Goal: Complete application form

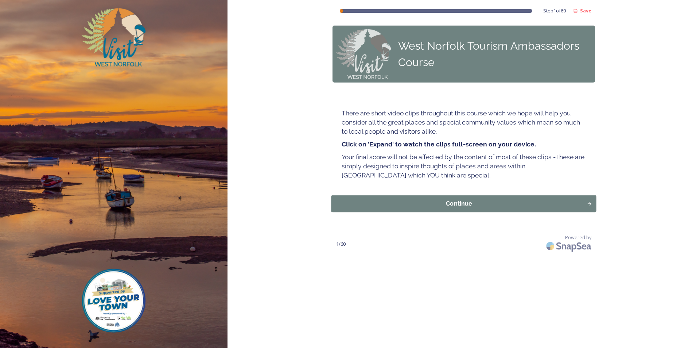
click at [493, 202] on div "Continue" at bounding box center [459, 203] width 248 height 9
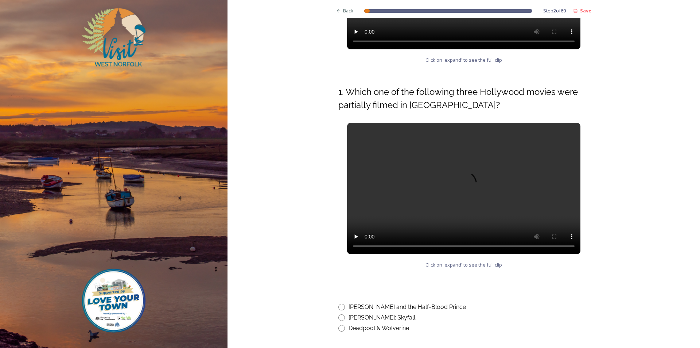
scroll to position [322, 0]
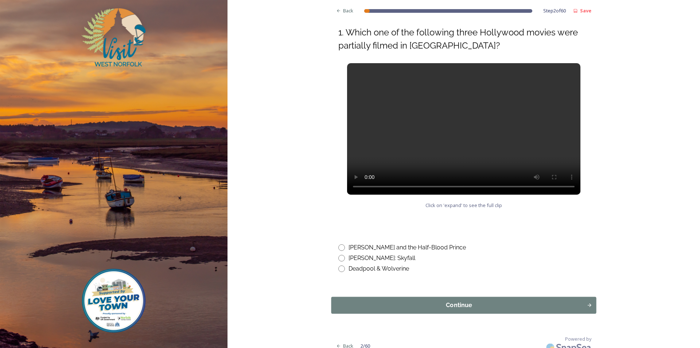
click at [477, 300] on div "Continue" at bounding box center [459, 304] width 248 height 9
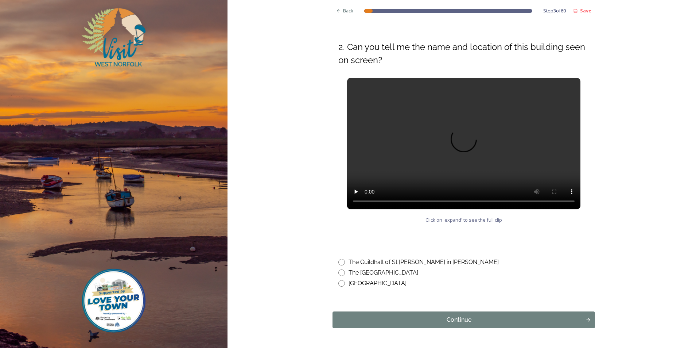
scroll to position [291, 0]
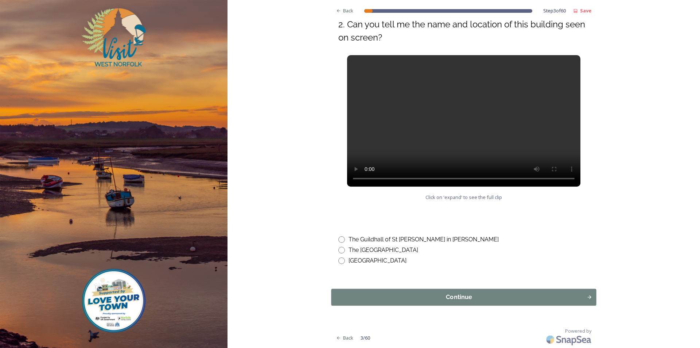
click at [475, 299] on div "Continue" at bounding box center [459, 296] width 248 height 9
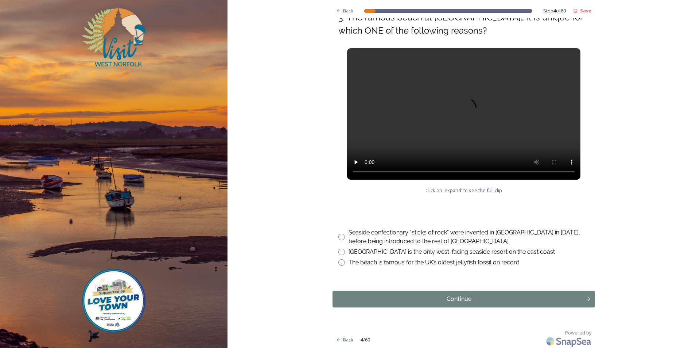
scroll to position [300, 0]
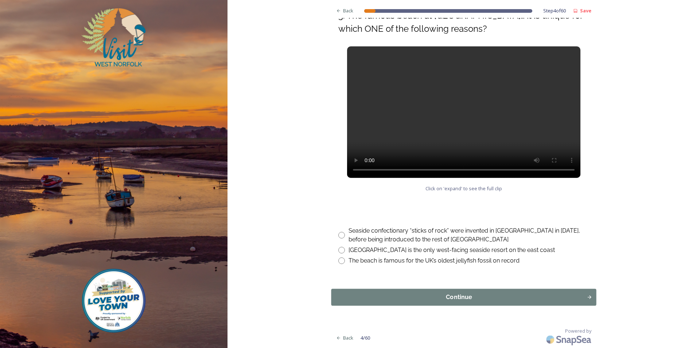
click at [487, 296] on div "Continue" at bounding box center [459, 296] width 248 height 9
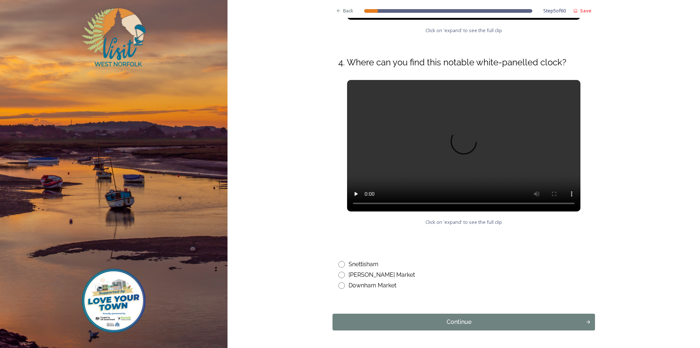
scroll to position [278, 0]
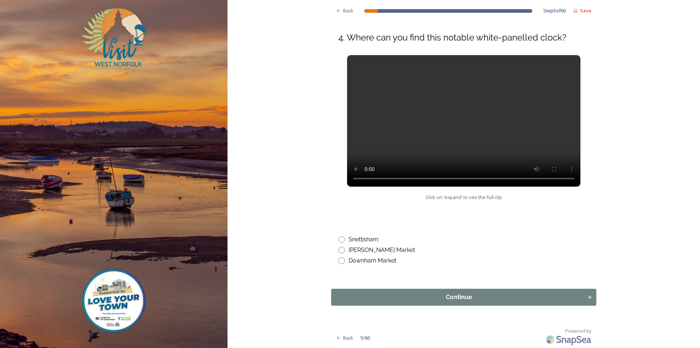
click at [475, 298] on div "Continue" at bounding box center [459, 296] width 248 height 9
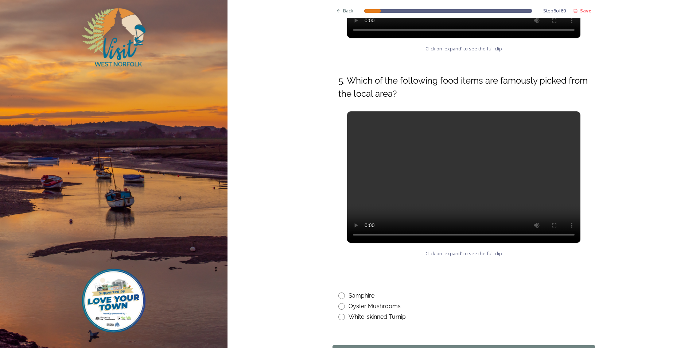
scroll to position [291, 0]
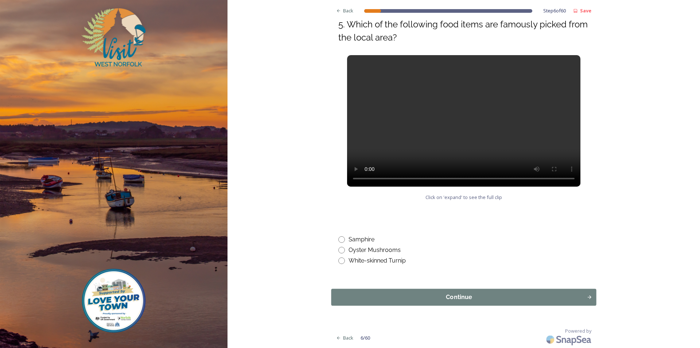
click at [469, 299] on div "Continue" at bounding box center [459, 296] width 248 height 9
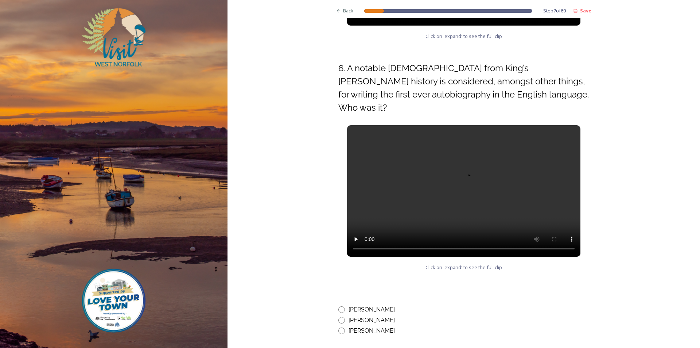
scroll to position [304, 0]
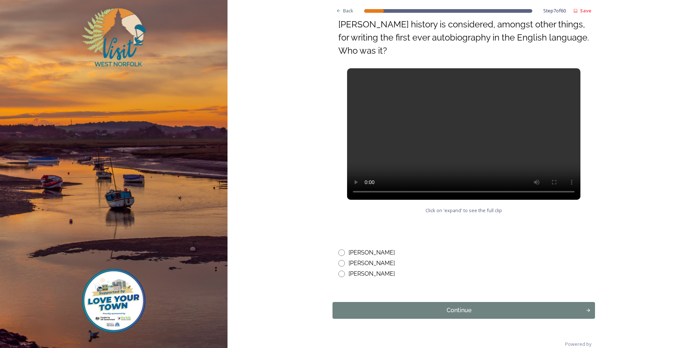
click at [435, 306] on div "Continue" at bounding box center [459, 310] width 245 height 9
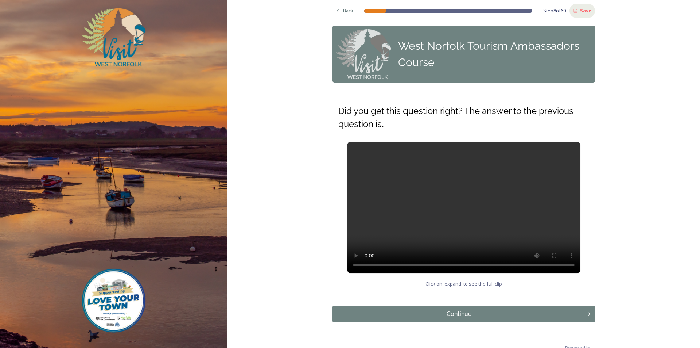
click at [586, 12] on strong "Save" at bounding box center [585, 10] width 11 height 7
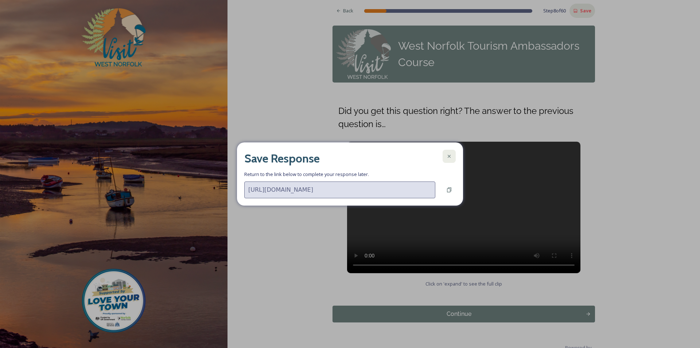
click at [448, 157] on icon at bounding box center [449, 156] width 3 height 3
